Goal: Information Seeking & Learning: Understand process/instructions

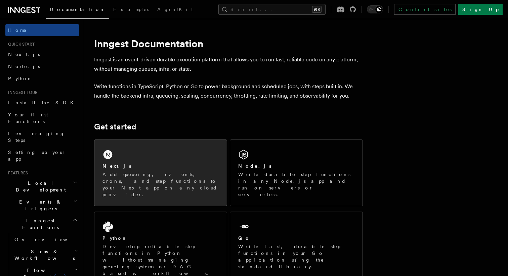
click at [177, 174] on p "Add queueing, events, crons, and step functions to your Next app on any cloud p…" at bounding box center [160, 184] width 116 height 27
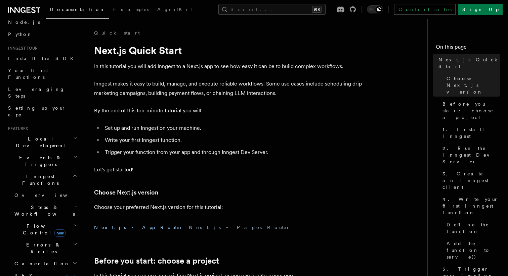
scroll to position [77, 0]
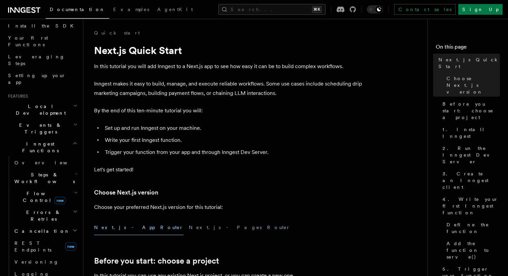
click at [51, 172] on span "Steps & Workflows" at bounding box center [43, 178] width 63 height 13
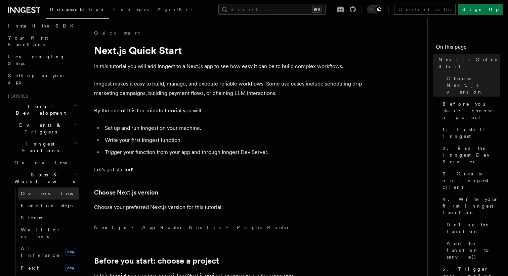
click at [43, 188] on link "Overview" at bounding box center [48, 194] width 61 height 12
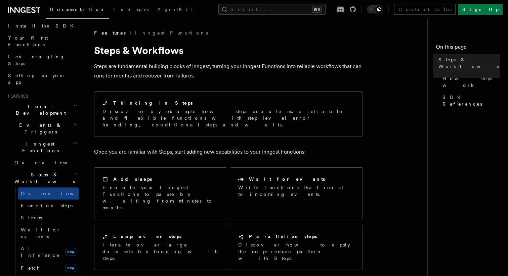
scroll to position [71, 0]
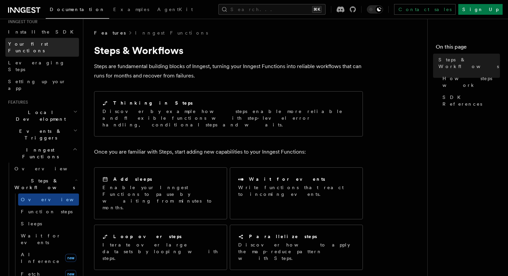
click at [46, 41] on span "Your first Functions" at bounding box center [28, 47] width 40 height 12
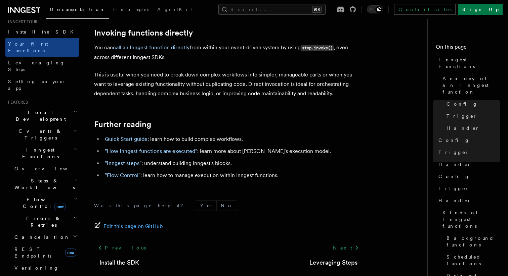
scroll to position [1372, 0]
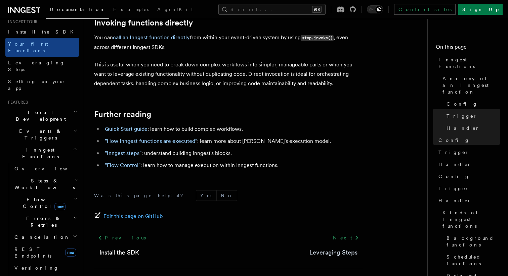
click at [340, 248] on link "Leveraging Steps" at bounding box center [333, 252] width 48 height 9
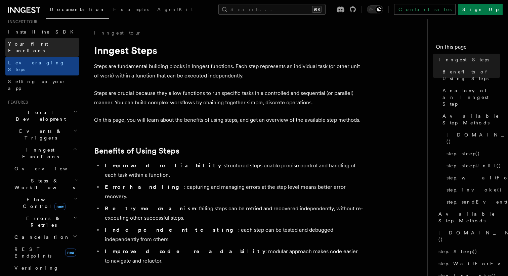
click at [33, 40] on link "Your first Functions" at bounding box center [42, 47] width 74 height 19
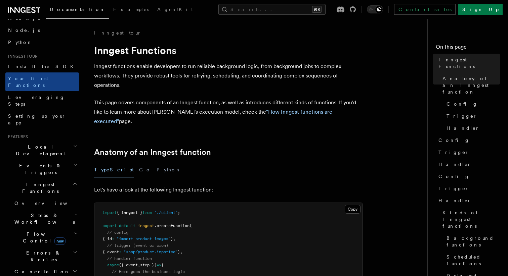
scroll to position [5, 0]
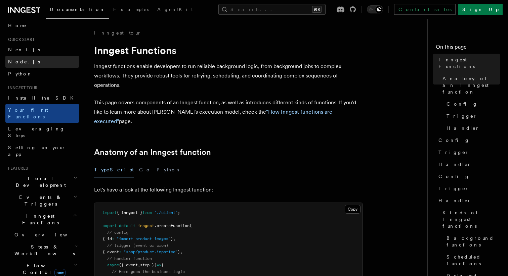
click at [24, 65] on link "Node.js" at bounding box center [42, 62] width 74 height 12
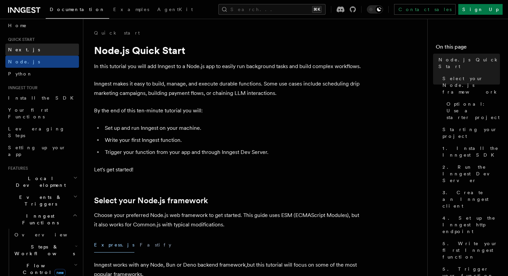
click at [22, 51] on span "Next.js" at bounding box center [24, 49] width 32 height 5
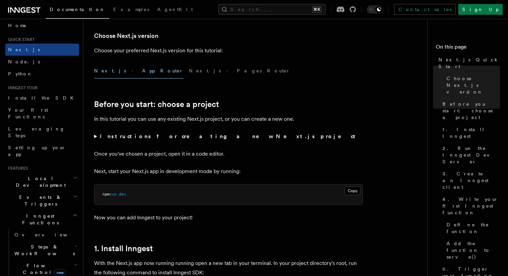
scroll to position [134, 0]
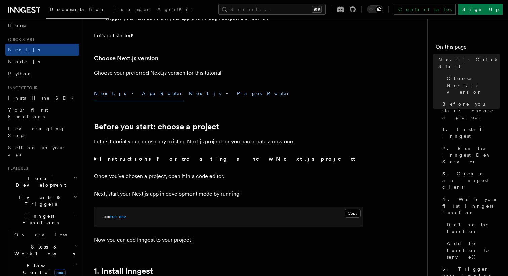
click at [189, 92] on button "Next.js - Pages Router" at bounding box center [239, 93] width 101 height 15
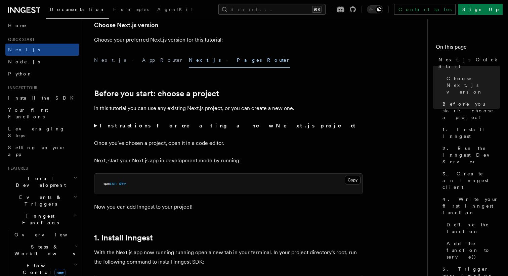
scroll to position [168, 0]
click at [175, 126] on strong "Instructions for creating a new Next.js project" at bounding box center [229, 125] width 258 height 6
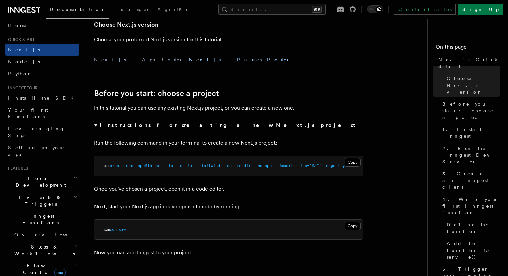
click at [175, 126] on strong "Instructions for creating a new Next.js project" at bounding box center [229, 125] width 258 height 6
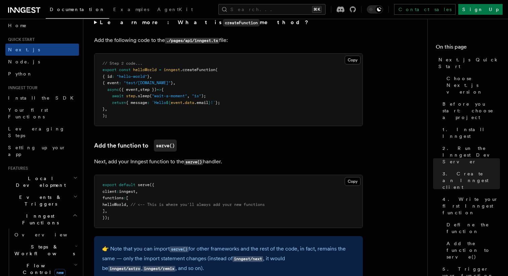
scroll to position [1087, 0]
